Goal: Transaction & Acquisition: Purchase product/service

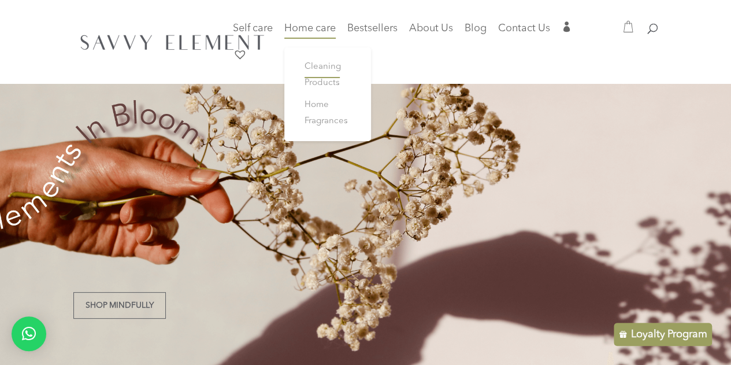
click at [325, 64] on span "Cleaning Products" at bounding box center [323, 74] width 36 height 25
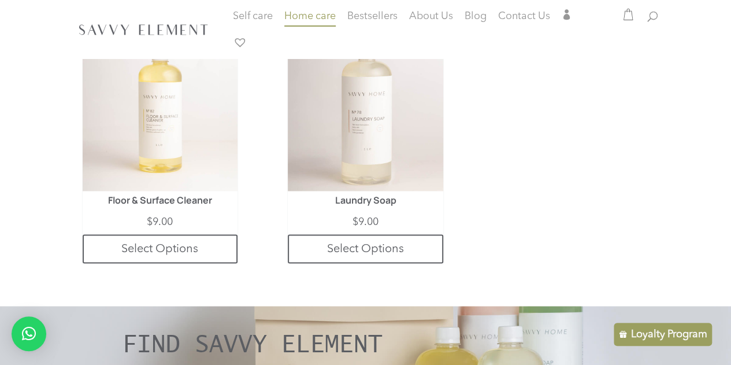
scroll to position [903, 0]
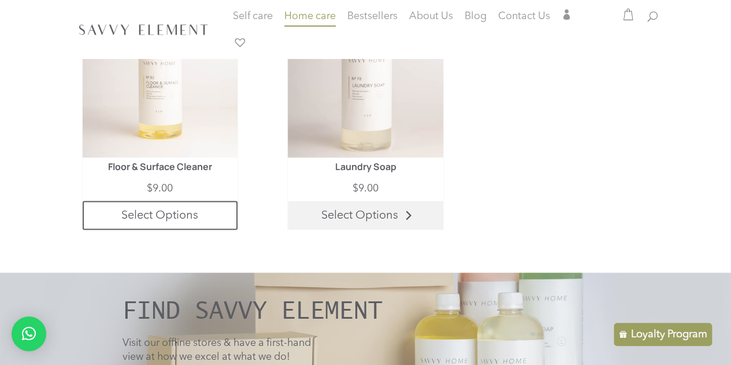
click at [372, 220] on link "Select Options" at bounding box center [365, 215] width 155 height 29
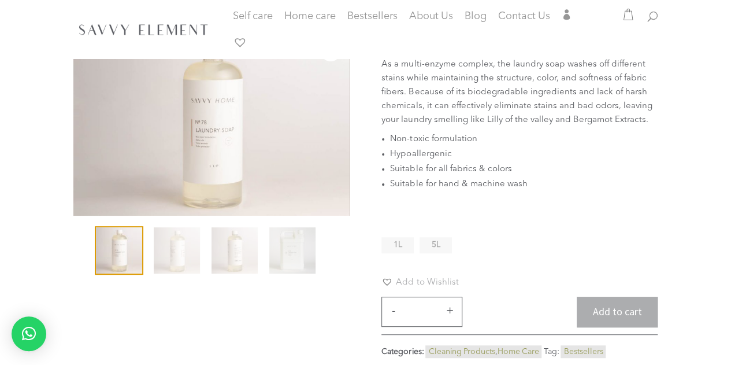
scroll to position [94, 0]
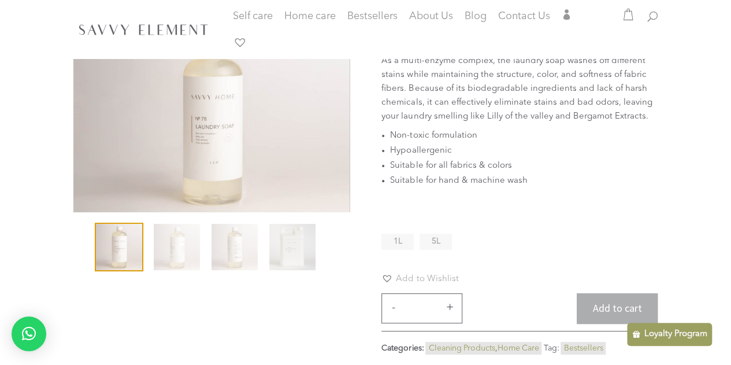
click at [432, 237] on span "5L" at bounding box center [436, 241] width 9 height 8
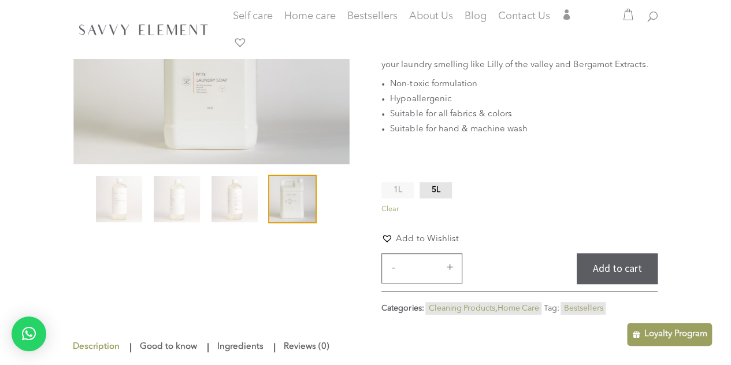
scroll to position [142, 0]
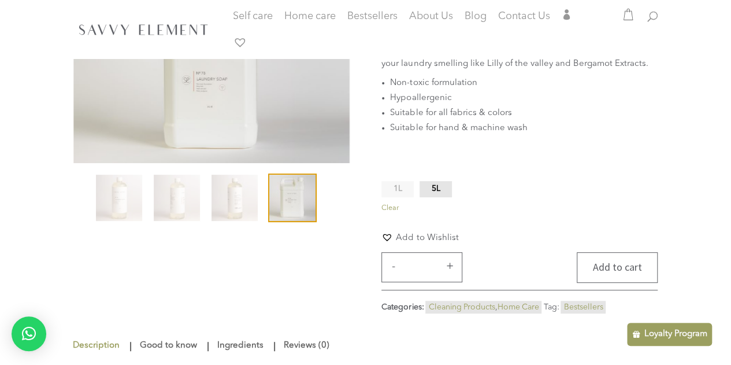
click at [631, 272] on button "Add to cart" at bounding box center [617, 267] width 81 height 31
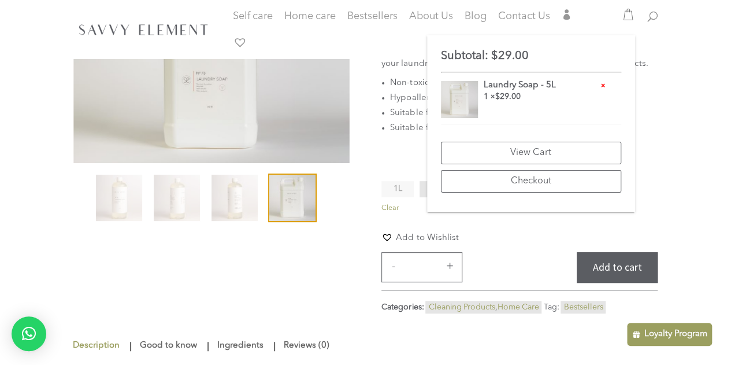
click at [521, 224] on form "**********" at bounding box center [520, 230] width 276 height 103
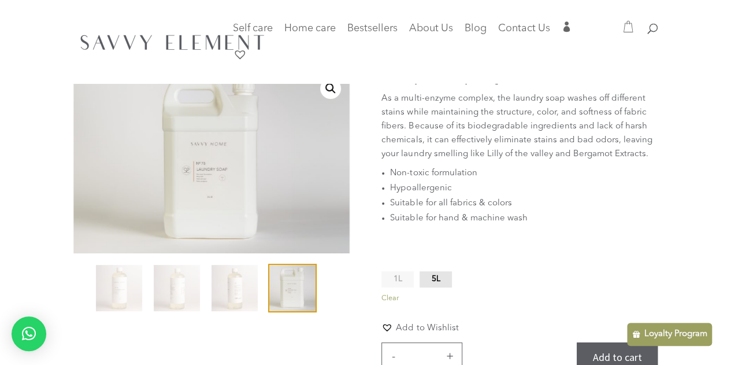
scroll to position [0, 0]
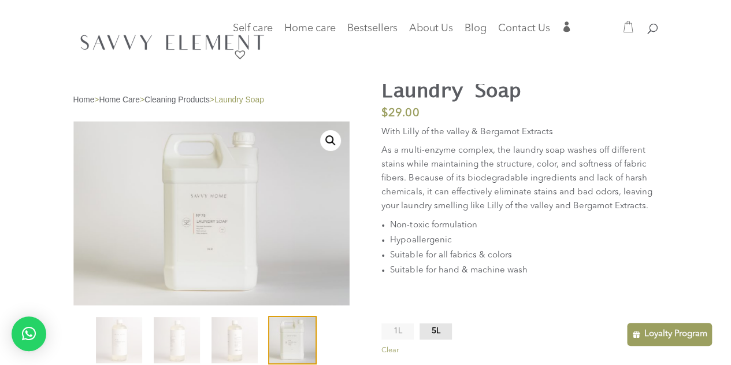
click at [194, 101] on link "Cleaning Products" at bounding box center [177, 99] width 65 height 9
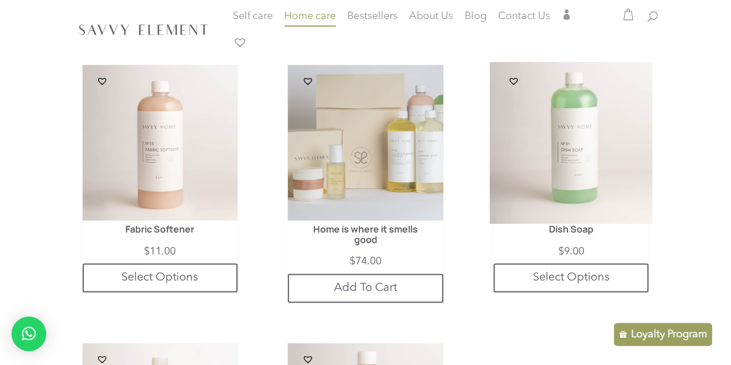
scroll to position [563, 0]
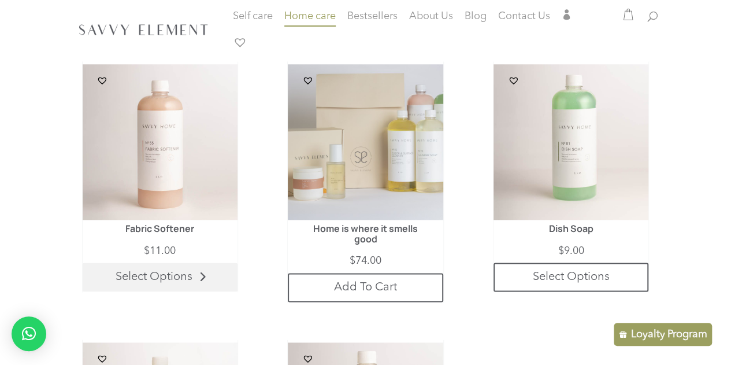
click at [160, 286] on link "Select Options" at bounding box center [160, 276] width 155 height 29
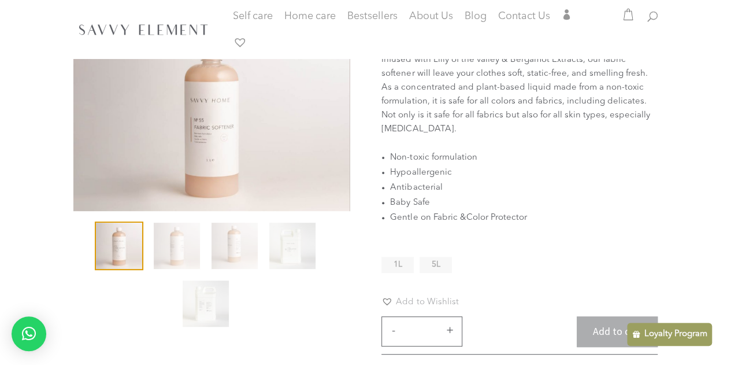
scroll to position [95, 0]
click at [440, 269] on li "5L" at bounding box center [436, 265] width 32 height 16
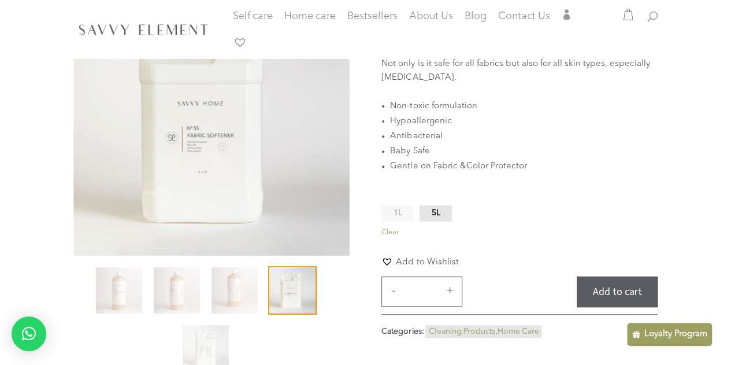
scroll to position [143, 0]
click at [396, 212] on span "1L" at bounding box center [398, 212] width 9 height 8
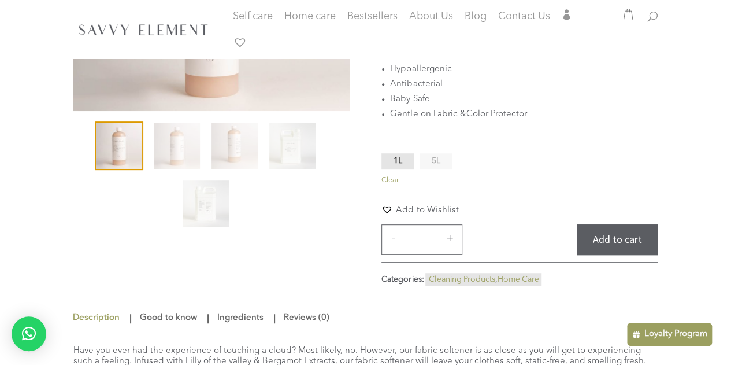
scroll to position [200, 0]
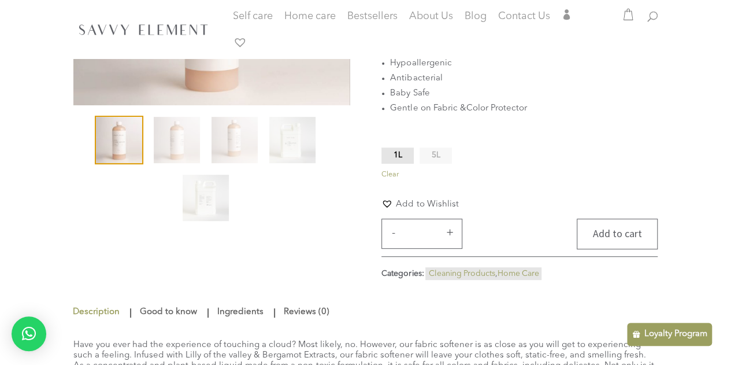
click at [623, 241] on button "Add to cart" at bounding box center [617, 234] width 81 height 31
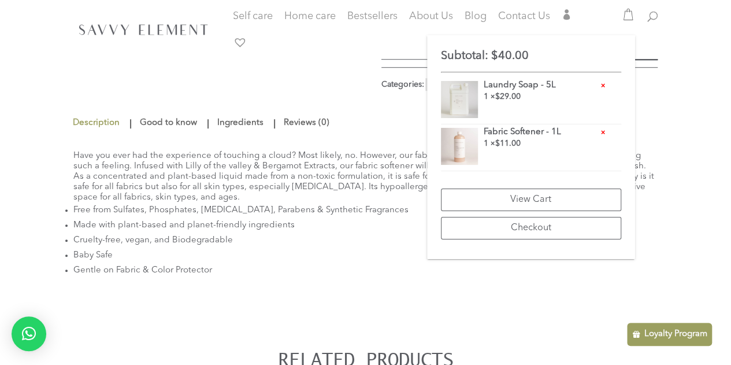
scroll to position [393, 0]
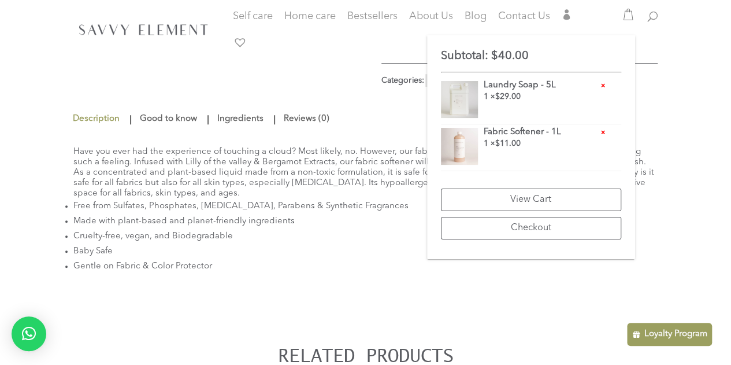
click at [396, 264] on li "Gentle on Fabric & Color Protector" at bounding box center [365, 266] width 585 height 15
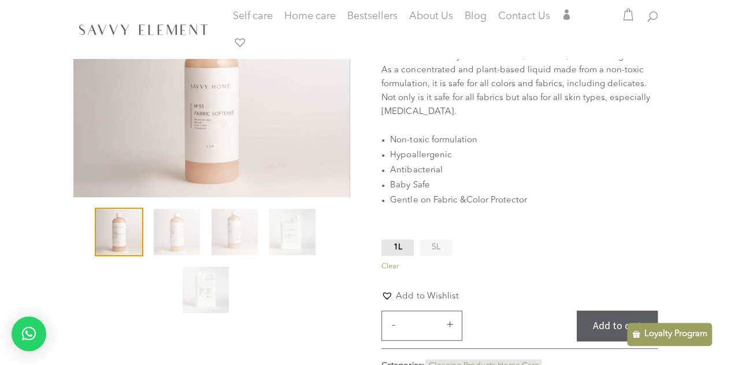
scroll to position [0, 0]
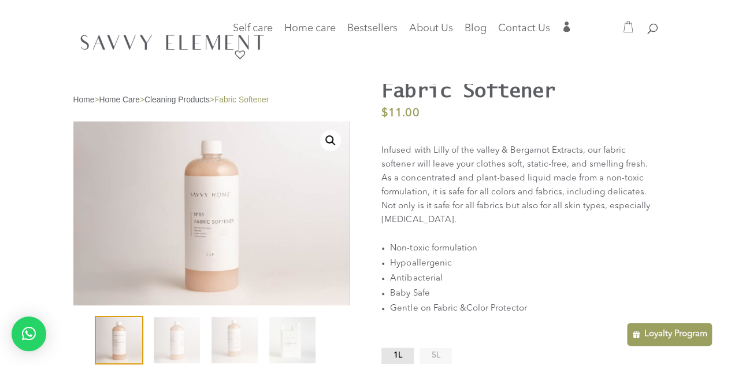
click at [134, 100] on link "Home Care" at bounding box center [119, 99] width 41 height 9
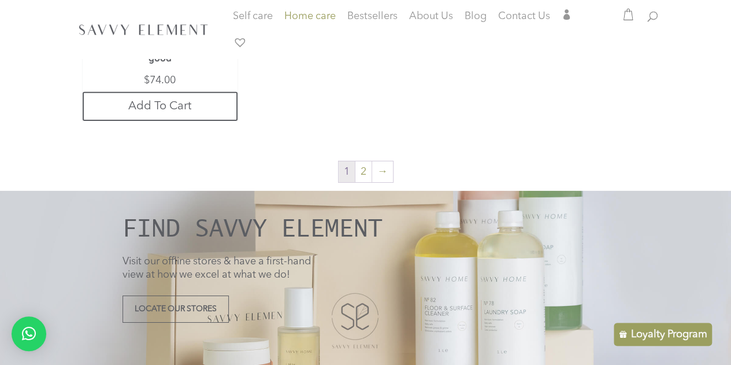
scroll to position [1828, 0]
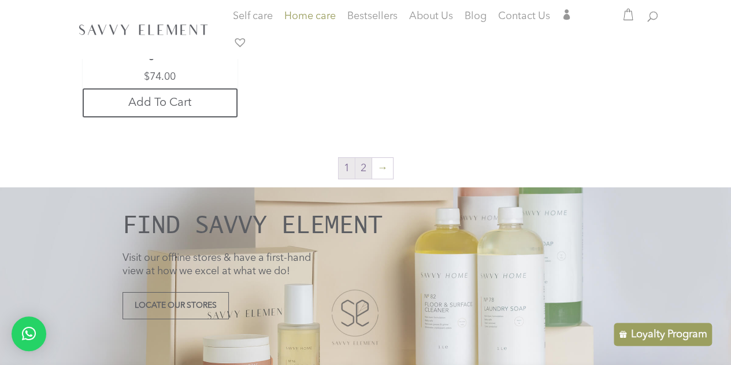
click at [358, 158] on link "2" at bounding box center [364, 168] width 16 height 21
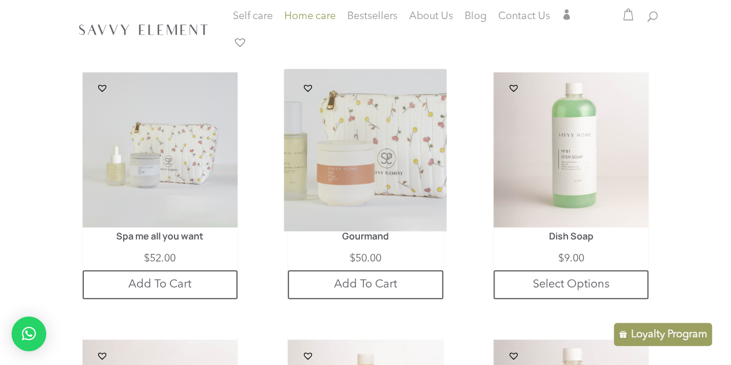
scroll to position [283, 0]
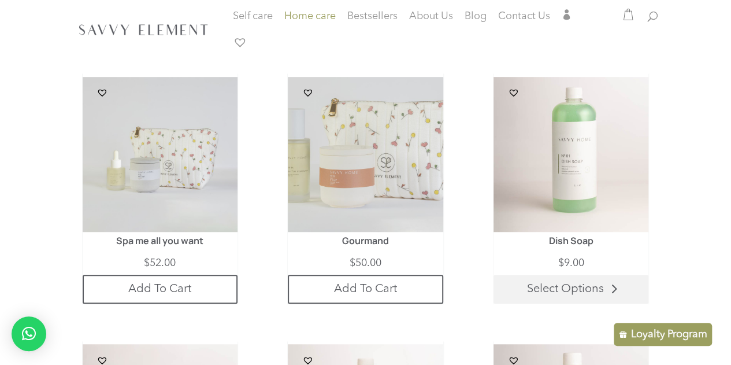
click at [571, 280] on link "Select Options" at bounding box center [571, 289] width 155 height 29
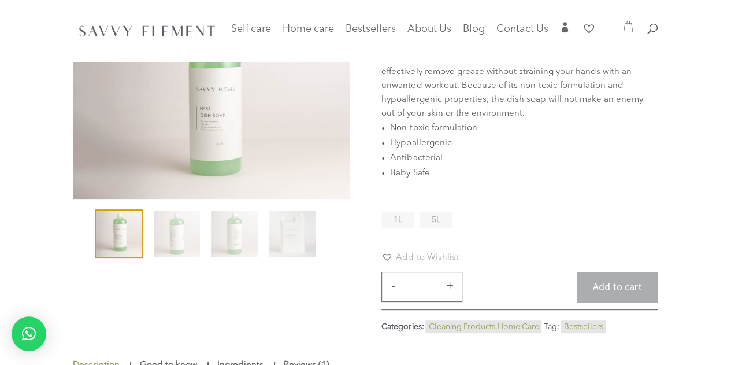
scroll to position [48, 0]
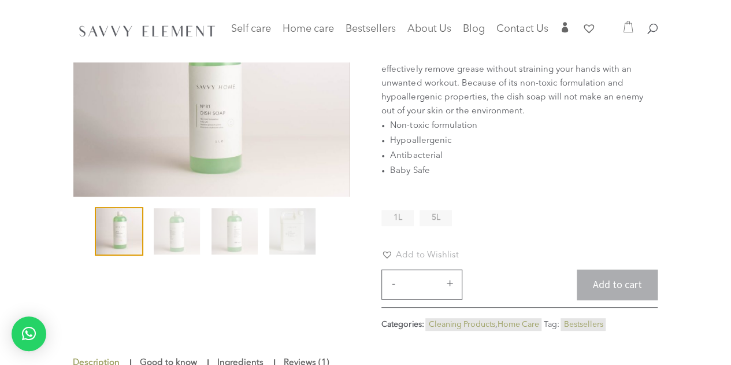
click at [432, 220] on span "5L" at bounding box center [436, 217] width 9 height 8
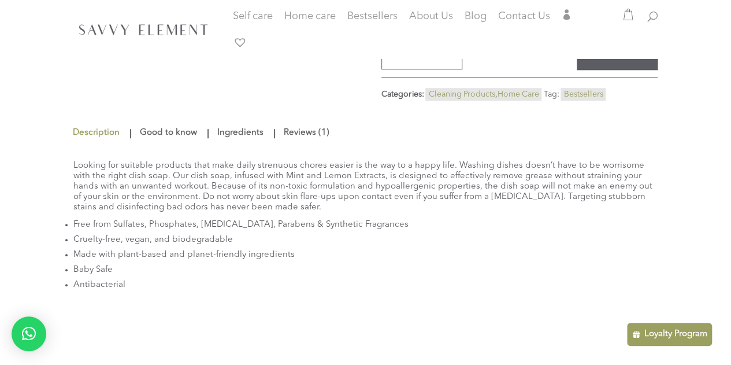
scroll to position [336, 0]
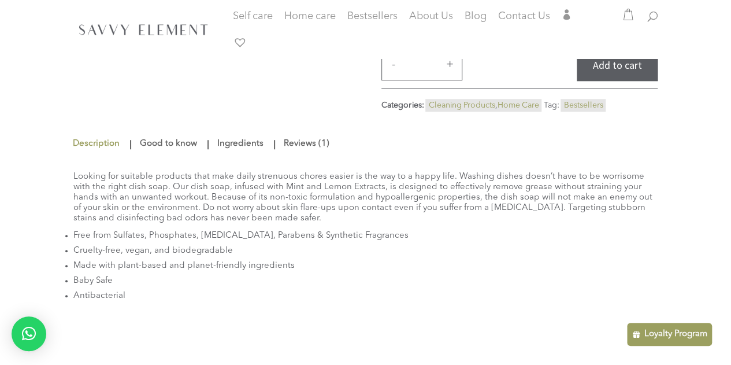
click at [299, 142] on link "Reviews (1)" at bounding box center [306, 144] width 51 height 21
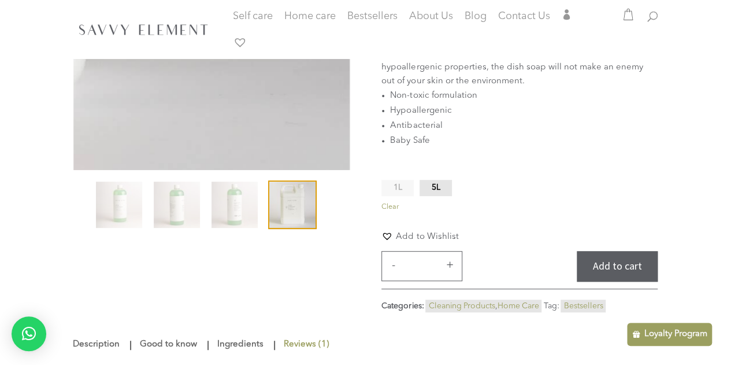
scroll to position [142, 0]
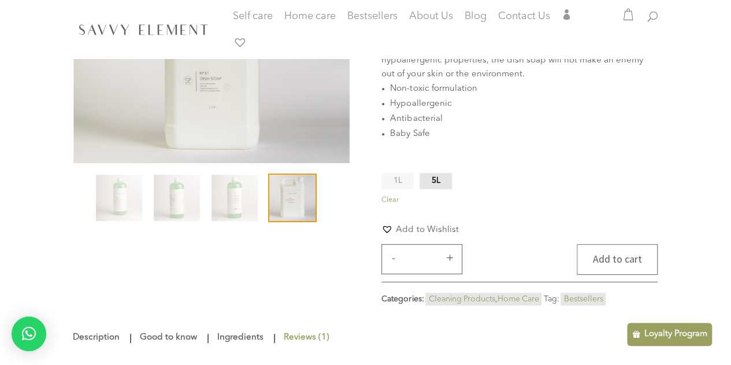
click at [622, 256] on button "Add to cart" at bounding box center [617, 259] width 81 height 31
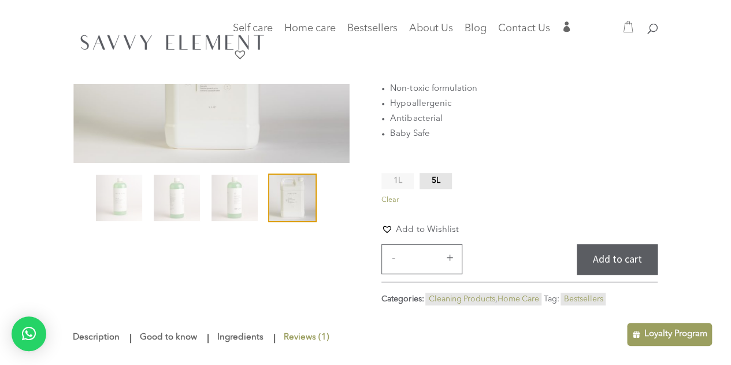
scroll to position [0, 0]
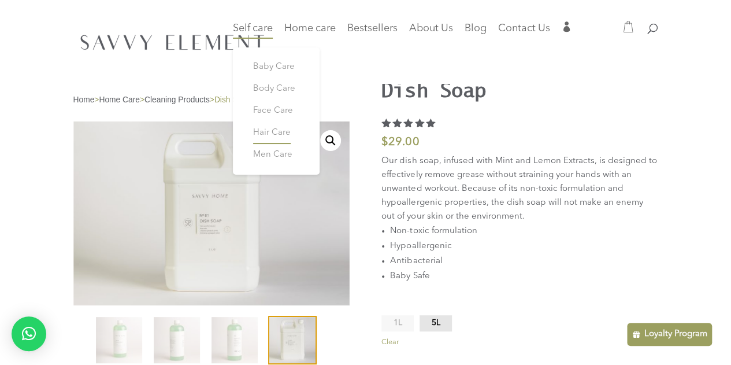
click at [284, 132] on span "Hair Care" at bounding box center [272, 132] width 38 height 9
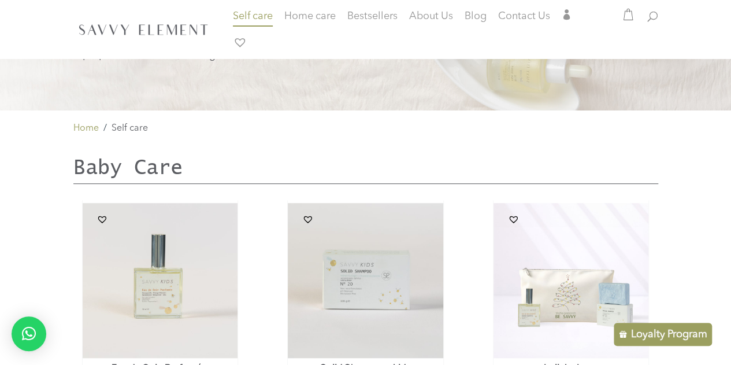
scroll to position [192, 0]
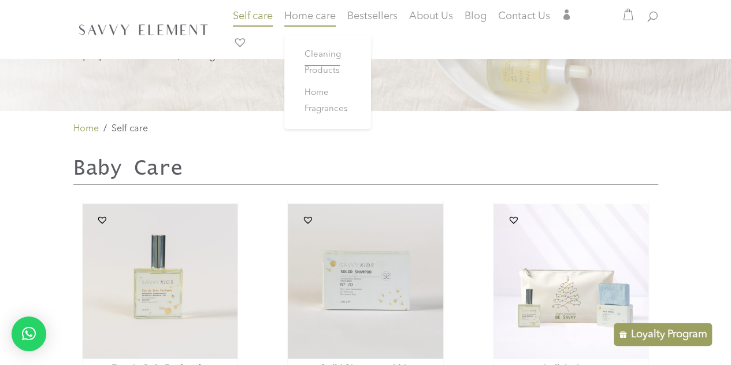
click at [325, 47] on link "Cleaning Products" at bounding box center [327, 63] width 69 height 38
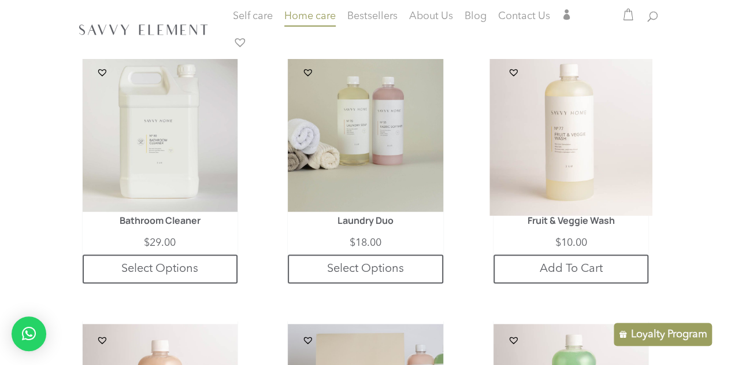
scroll to position [303, 0]
click at [627, 18] on icon at bounding box center [629, 15] width 12 height 12
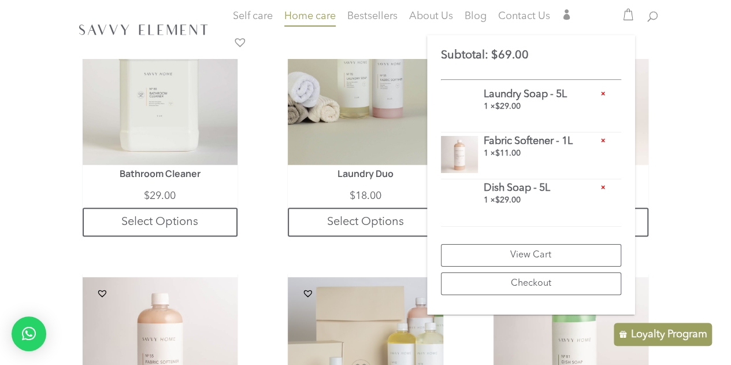
scroll to position [351, 0]
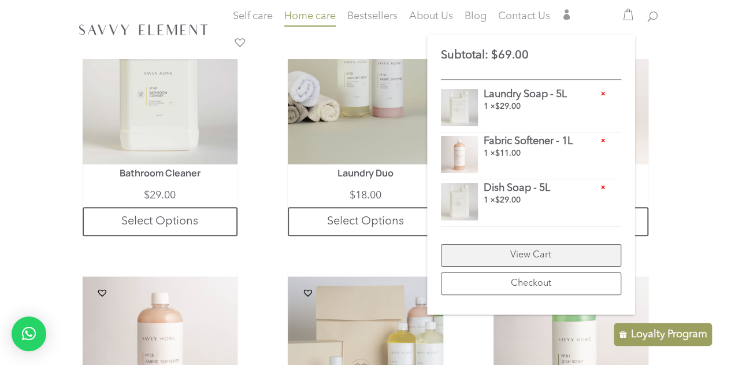
click at [549, 253] on link "View Cart" at bounding box center [531, 255] width 180 height 23
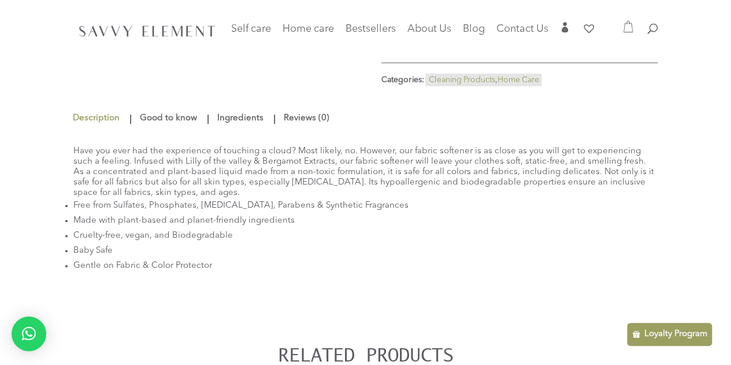
scroll to position [332, 0]
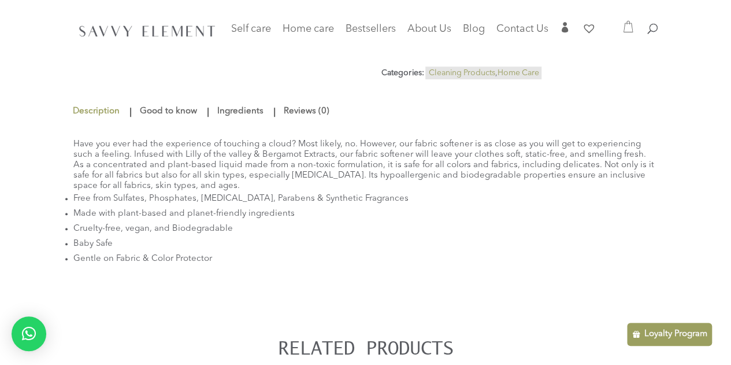
click at [249, 105] on link "Ingredients" at bounding box center [240, 111] width 52 height 21
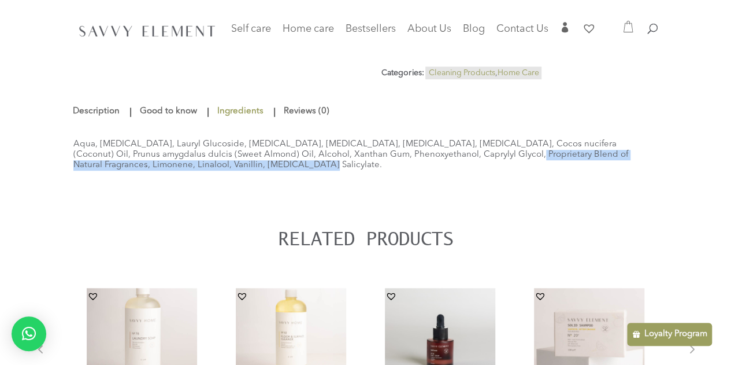
drag, startPoint x: 419, startPoint y: 150, endPoint x: 622, endPoint y: 158, distance: 203.1
click at [622, 158] on div "Aqua, Glycerin, Lauryl Glucoside, Acetic Acid, Citric Acid, Sodium Carbonate, S…" at bounding box center [365, 155] width 585 height 66
click at [525, 184] on div "Aqua, Glycerin, Lauryl Glucoside, Acetic Acid, Citric Acid, Sodium Carbonate, S…" at bounding box center [365, 155] width 585 height 66
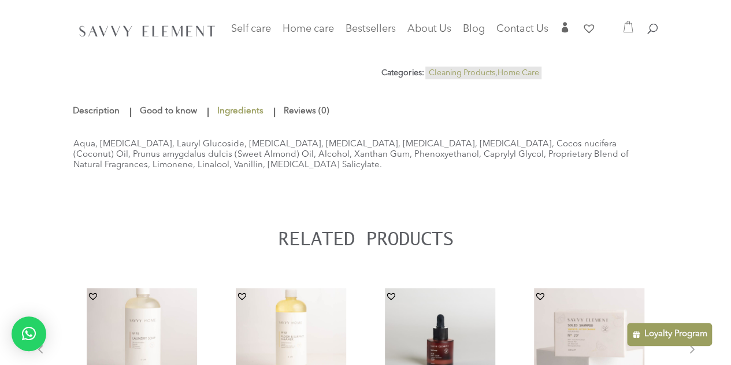
click at [96, 105] on link "Description" at bounding box center [97, 111] width 50 height 21
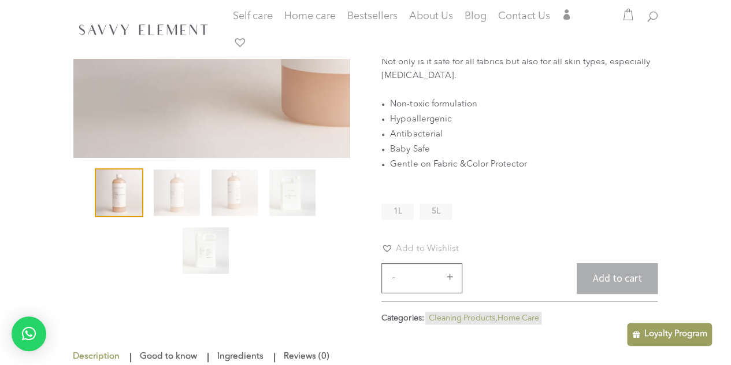
scroll to position [0, 0]
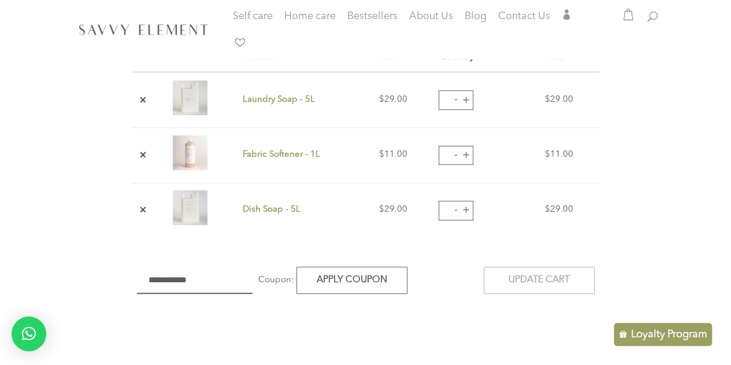
scroll to position [268, 0]
